Goal: Task Accomplishment & Management: Manage account settings

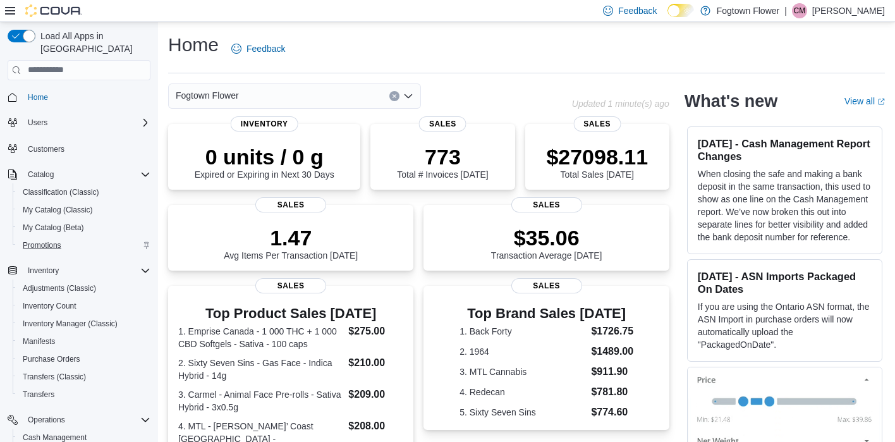
click at [56, 240] on span "Promotions" at bounding box center [42, 245] width 39 height 10
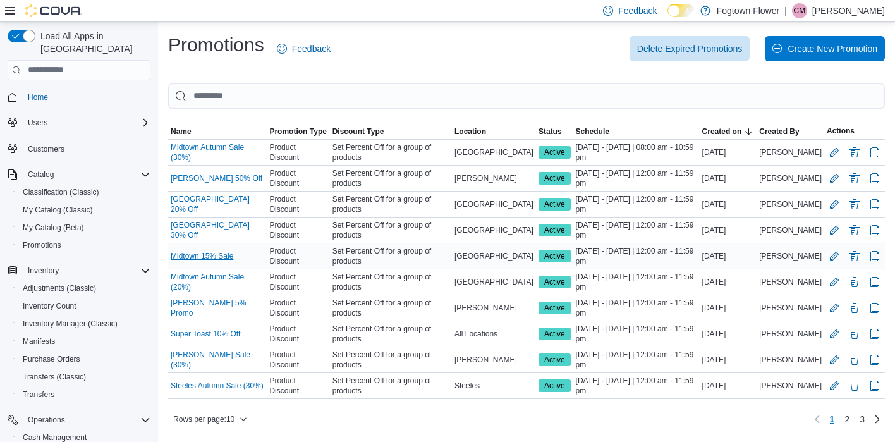
click at [216, 256] on link "Midtown 15% Sale" at bounding box center [202, 256] width 63 height 10
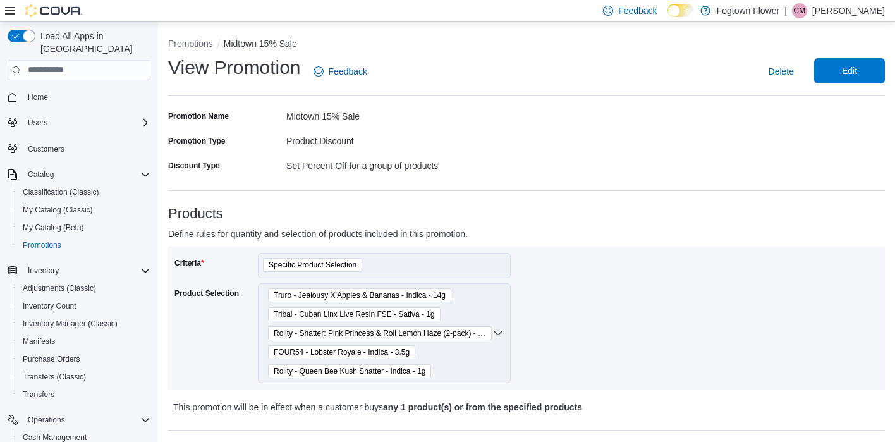
click at [852, 77] on span "Edit" at bounding box center [850, 70] width 56 height 25
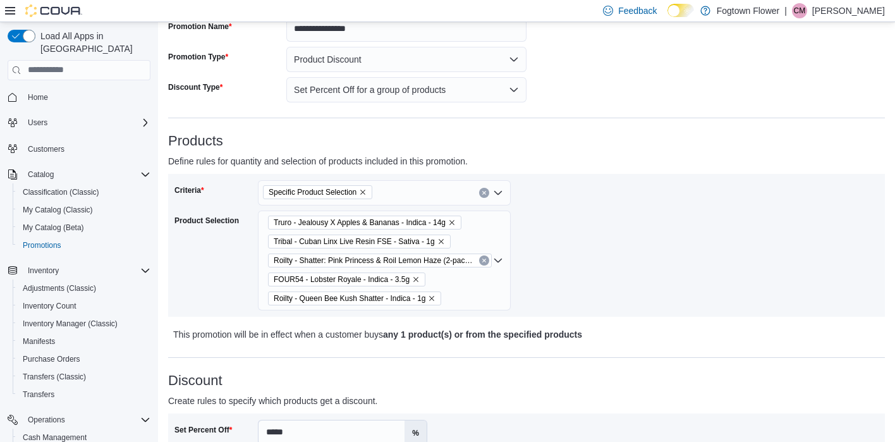
scroll to position [90, 0]
click at [464, 236] on div "Truro - Jealousy X Apples & Bananas - Indica - 14g Tribal - Cuban Linx Live Res…" at bounding box center [384, 260] width 253 height 100
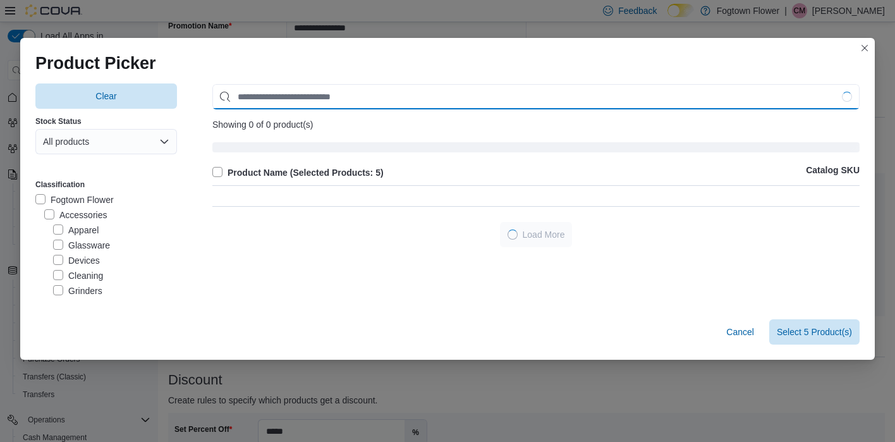
click at [410, 101] on input "Use aria labels when no actual label is in use" at bounding box center [536, 96] width 648 height 25
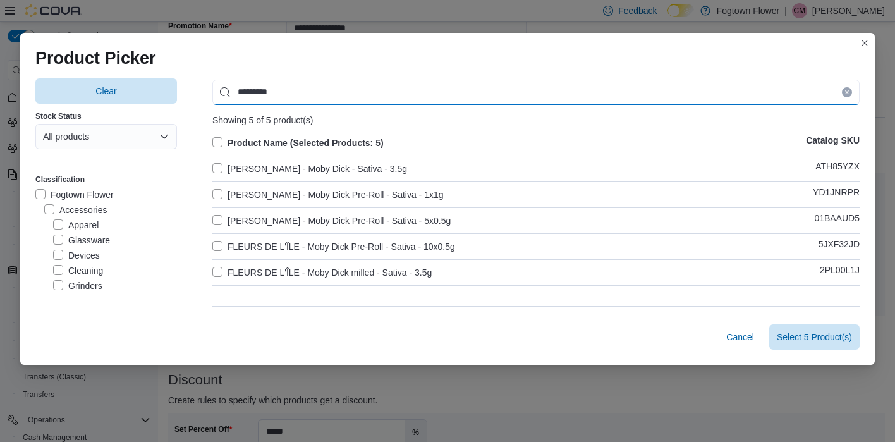
type input "*********"
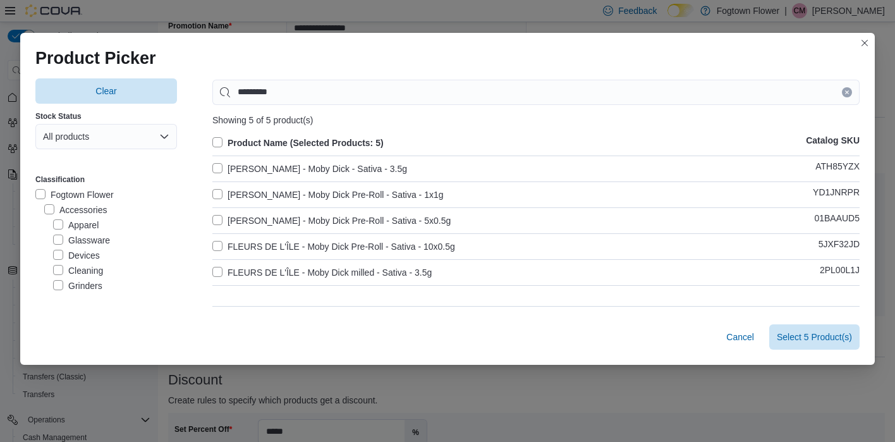
click at [332, 195] on label "Bud Lafleur - Moby Dick Pre-Roll - Sativa - 1x1g" at bounding box center [327, 194] width 231 height 15
click at [826, 336] on span "Select 6 Product(s)" at bounding box center [814, 336] width 75 height 13
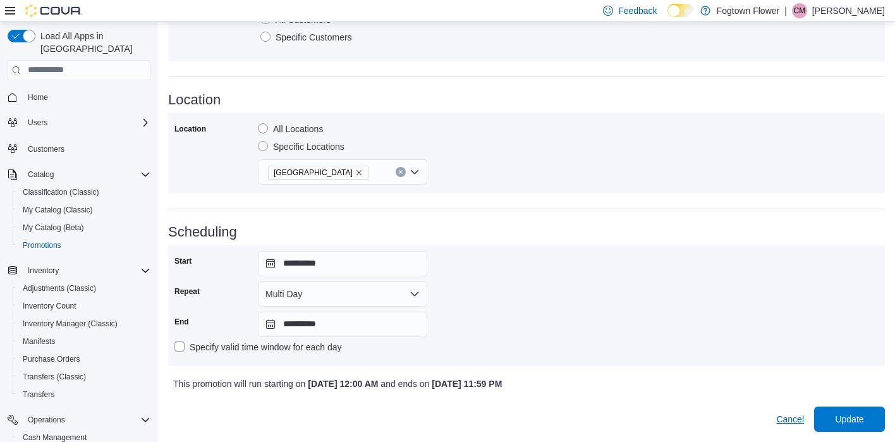
scroll to position [633, 0]
click at [835, 421] on span "Update" at bounding box center [849, 419] width 28 height 13
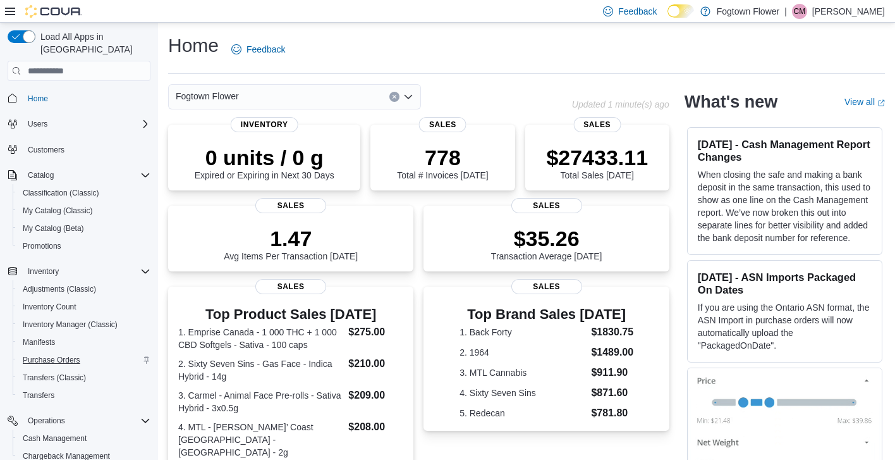
click at [55, 355] on span "Purchase Orders" at bounding box center [52, 360] width 58 height 10
